Goal: Information Seeking & Learning: Understand process/instructions

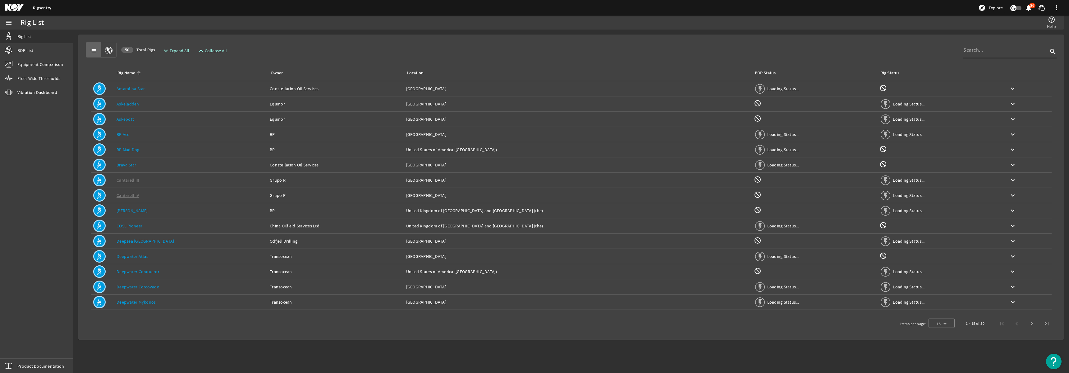
click at [991, 52] on input at bounding box center [1005, 49] width 85 height 7
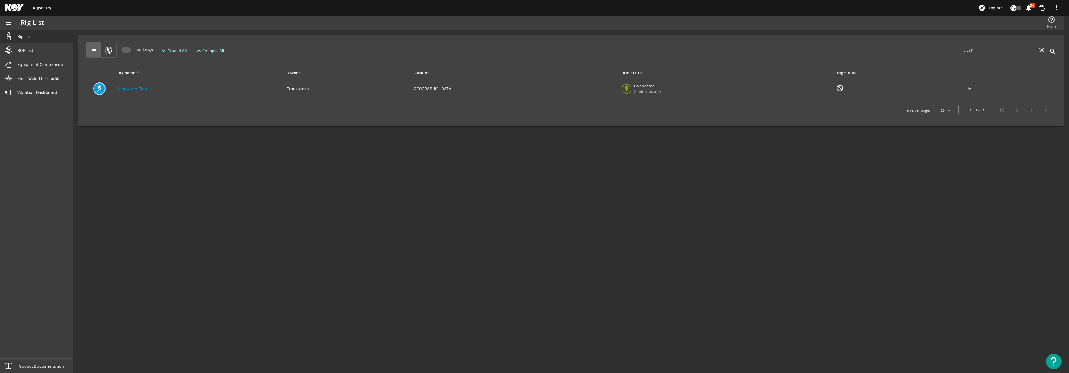
type input "titan"
click at [714, 92] on div "BOP Status: Connected 2 minutes ago" at bounding box center [726, 89] width 210 height 14
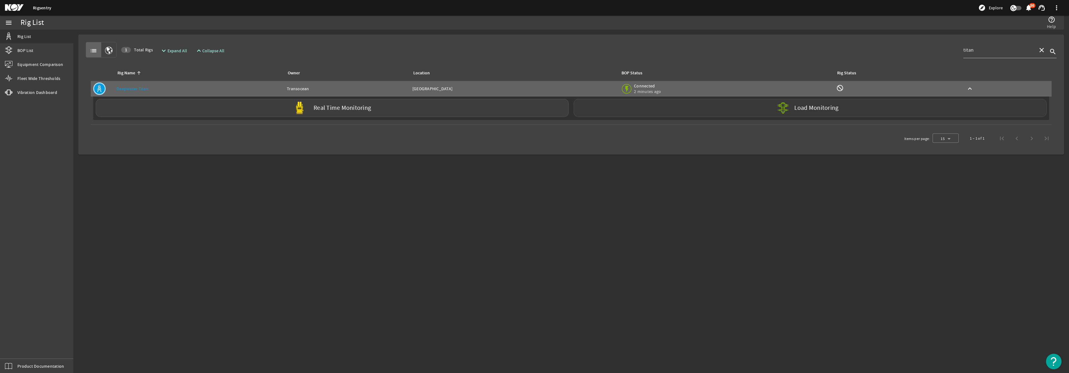
click at [662, 110] on div "Load Monitoring" at bounding box center [810, 108] width 473 height 18
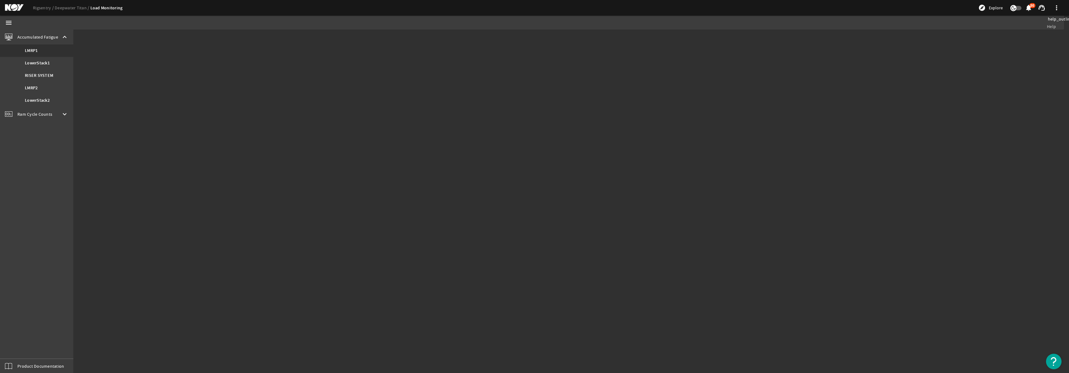
click at [1053, 26] on span "Help" at bounding box center [1051, 26] width 9 height 6
click at [37, 365] on span "Product Documentation" at bounding box center [40, 366] width 47 height 6
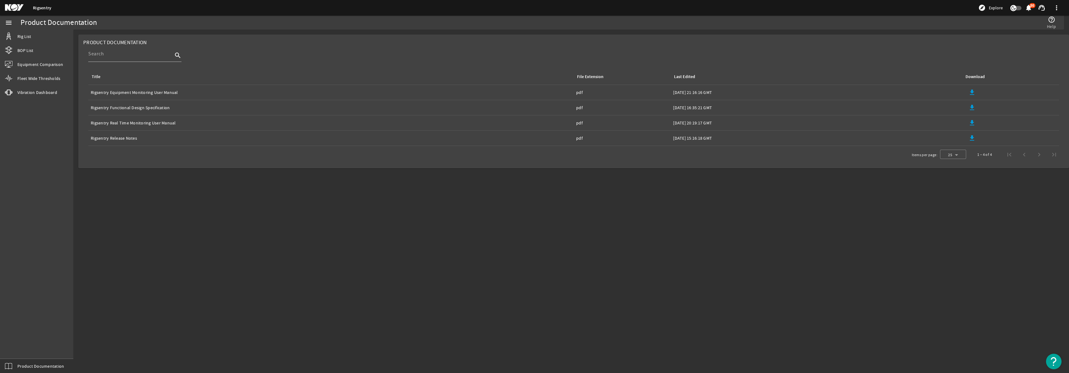
click at [625, 13] on div "Rigsentry explore Explore notifications 86 support_agent more_vert" at bounding box center [534, 8] width 1069 height 16
click at [8, 25] on mat-icon "menu" at bounding box center [8, 22] width 7 height 7
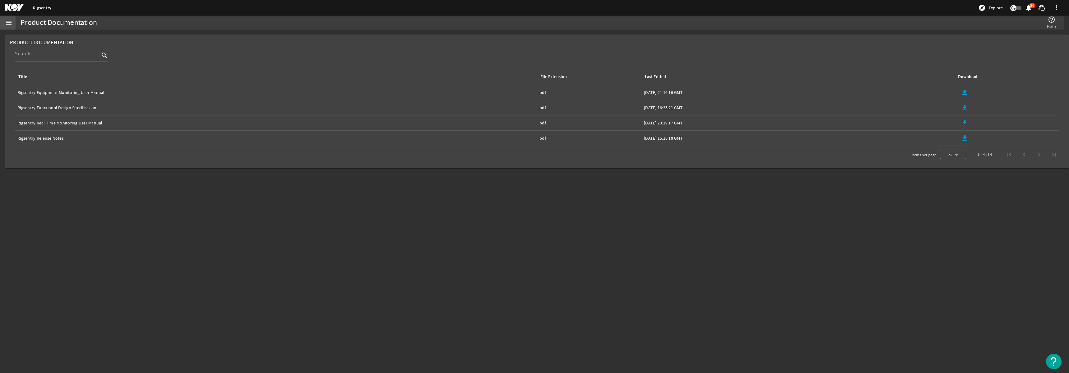
click at [7, 21] on mat-icon "menu" at bounding box center [8, 22] width 7 height 7
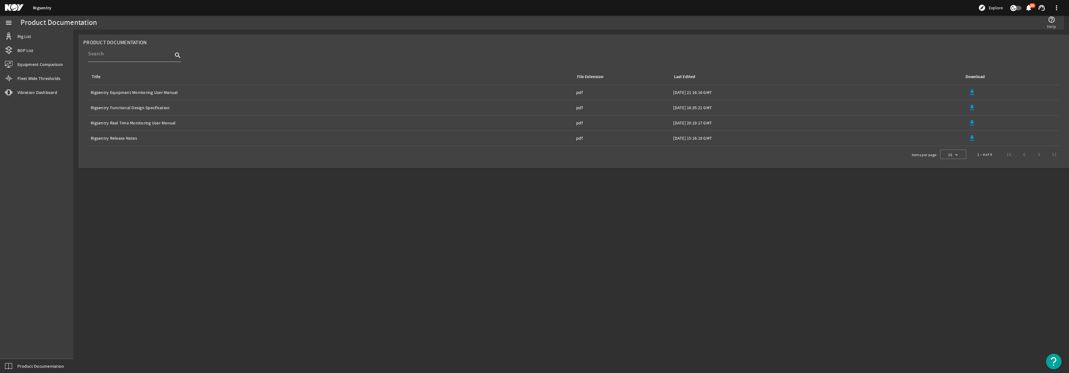
click at [398, 35] on mat-card "Product Documentation search Title File Extension Last Edited Download Title: R…" at bounding box center [573, 101] width 991 height 134
click at [1052, 23] on span "Help" at bounding box center [1051, 26] width 9 height 6
click at [1052, 18] on mat-icon "help_outline" at bounding box center [1051, 19] width 7 height 7
click at [1040, 26] on div "help_outline Help" at bounding box center [813, 23] width 491 height 14
